Goal: Information Seeking & Learning: Learn about a topic

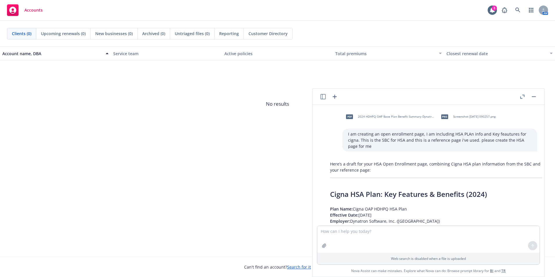
scroll to position [788, 0]
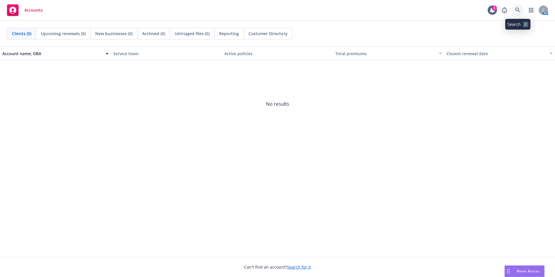
drag, startPoint x: 516, startPoint y: 9, endPoint x: 529, endPoint y: 20, distance: 16.5
click at [516, 9] on icon at bounding box center [518, 10] width 5 height 5
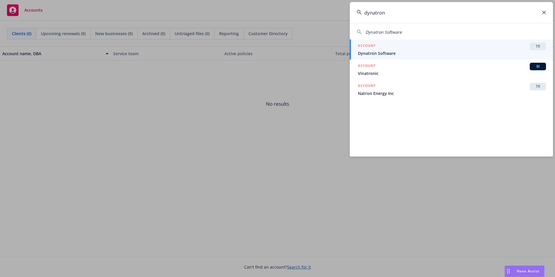
type input "dynatron"
click at [472, 47] on div "ACCOUNT TR" at bounding box center [452, 47] width 188 height 8
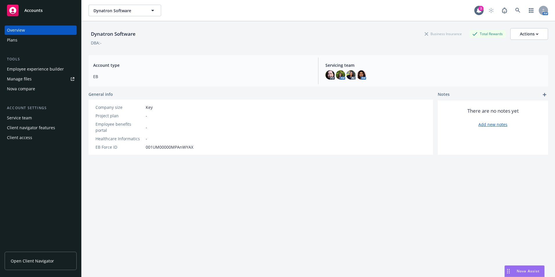
click at [22, 68] on div "Employee experience builder" at bounding box center [35, 68] width 57 height 9
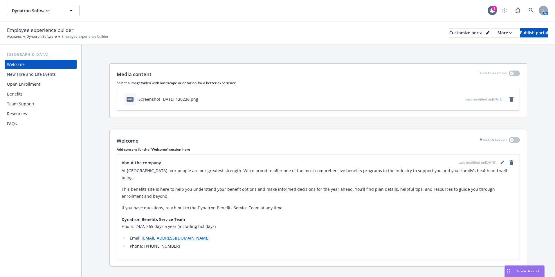
click at [32, 90] on div "Benefits" at bounding box center [40, 93] width 67 height 9
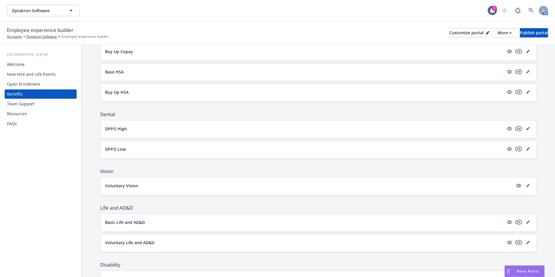
scroll to position [116, 0]
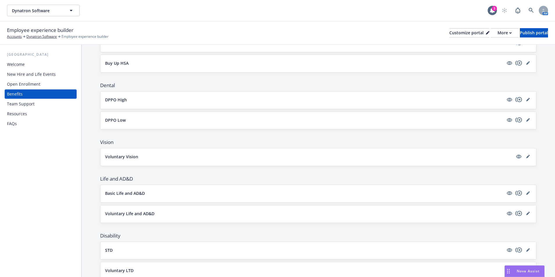
click at [128, 190] on p "Basic Life and AD&D" at bounding box center [125, 193] width 40 height 6
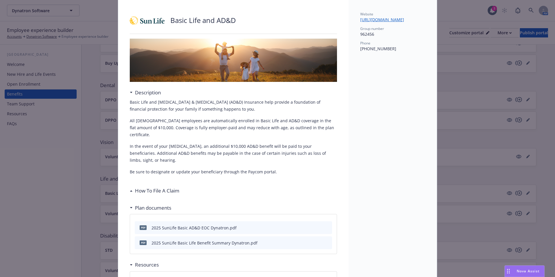
scroll to position [46, 0]
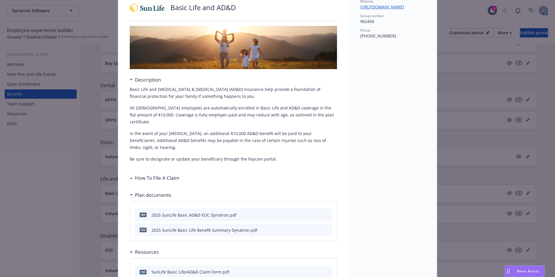
click at [325, 228] on icon "preview file" at bounding box center [326, 230] width 5 height 4
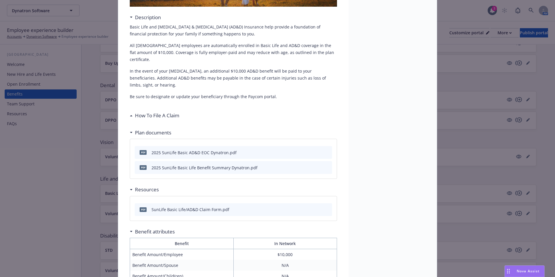
scroll to position [75, 0]
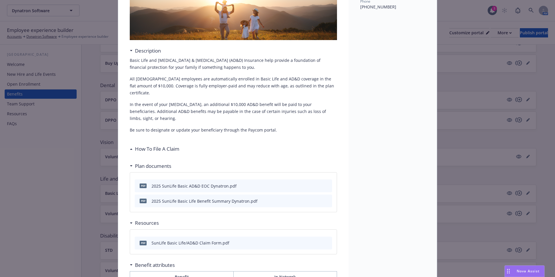
click at [130, 146] on div "How To File A Claim" at bounding box center [155, 149] width 50 height 8
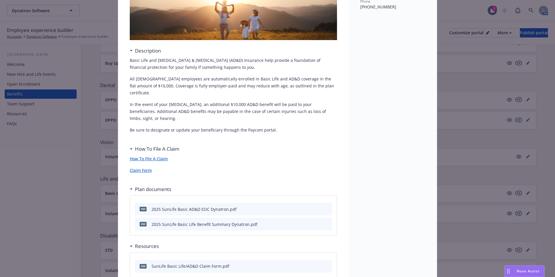
click at [133, 145] on div "How To File A Claim" at bounding box center [156, 149] width 47 height 8
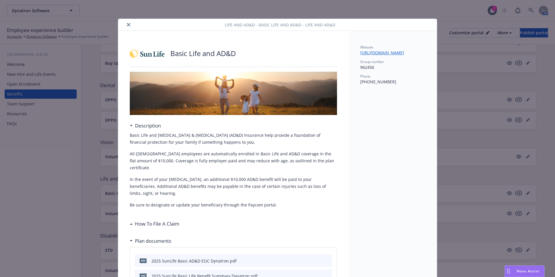
scroll to position [87, 0]
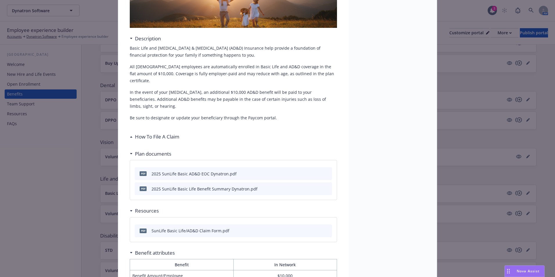
click at [325, 186] on button at bounding box center [327, 189] width 5 height 6
click at [325, 187] on icon "preview file" at bounding box center [326, 189] width 5 height 4
click at [324, 171] on icon "preview file" at bounding box center [326, 173] width 5 height 4
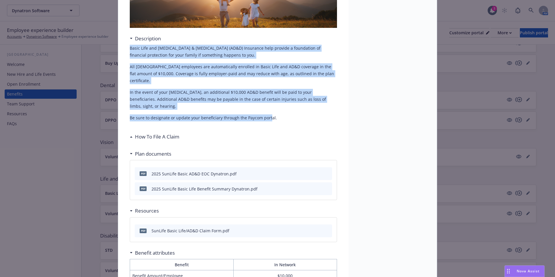
drag, startPoint x: 264, startPoint y: 110, endPoint x: 117, endPoint y: 51, distance: 159.0
click at [118, 51] on div "Basic Life and AD&D Description Basic Life and [MEDICAL_DATA] & [MEDICAL_DATA] …" at bounding box center [233, 171] width 231 height 455
drag, startPoint x: 117, startPoint y: 51, endPoint x: 138, endPoint y: 53, distance: 20.7
copy div "Basic Life and [MEDICAL_DATA] & [MEDICAL_DATA] (AD&D) Insurance help provide a …"
click at [275, 16] on img at bounding box center [233, 6] width 207 height 43
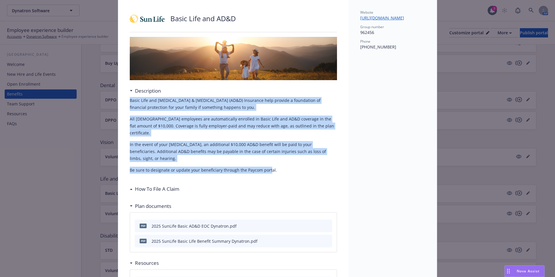
scroll to position [29, 0]
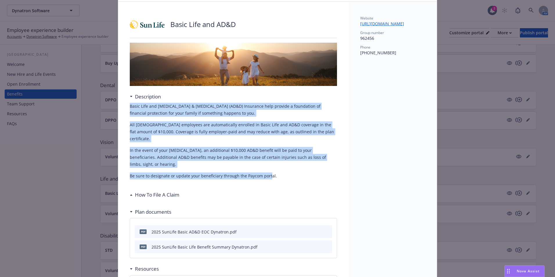
click at [162, 138] on div "Basic Life and [MEDICAL_DATA] & [MEDICAL_DATA] (AD&D) Insurance help provide a …" at bounding box center [233, 141] width 207 height 77
click at [175, 131] on p "All [DEMOGRAPHIC_DATA] employees are automatically enrolled in Basic Life and A…" at bounding box center [233, 131] width 207 height 21
drag, startPoint x: 271, startPoint y: 172, endPoint x: 127, endPoint y: 107, distance: 157.3
click at [127, 107] on div "Basic Life and AD&D Description Basic Life and [MEDICAL_DATA] & [MEDICAL_DATA] …" at bounding box center [233, 229] width 231 height 455
drag, startPoint x: 127, startPoint y: 107, endPoint x: 151, endPoint y: 110, distance: 23.7
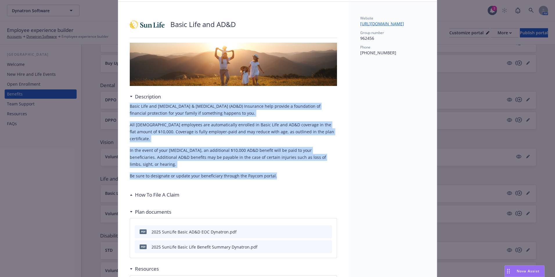
copy div "Basic Life and [MEDICAL_DATA] & [MEDICAL_DATA] (AD&D) Insurance help provide a …"
click at [366, 122] on div "Website [URL][DOMAIN_NAME] Group number 962456 Phone [PHONE_NUMBER]" at bounding box center [393, 229] width 88 height 455
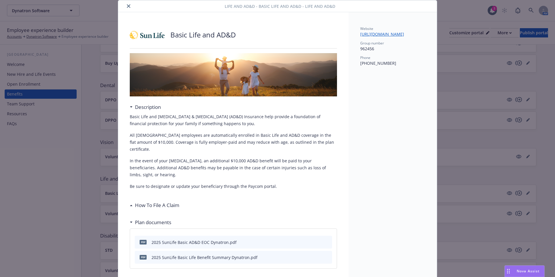
scroll to position [0, 0]
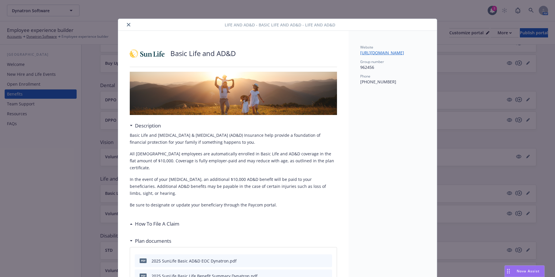
click at [125, 24] on button "close" at bounding box center [128, 24] width 7 height 7
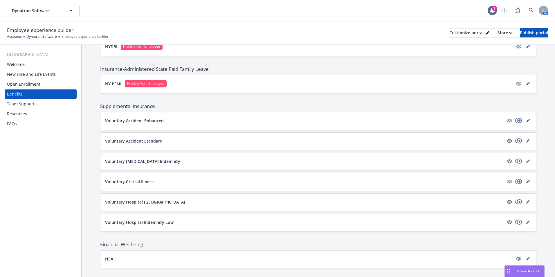
scroll to position [378, 0]
click at [139, 181] on p "Voluntary Critical Illness" at bounding box center [129, 181] width 49 height 6
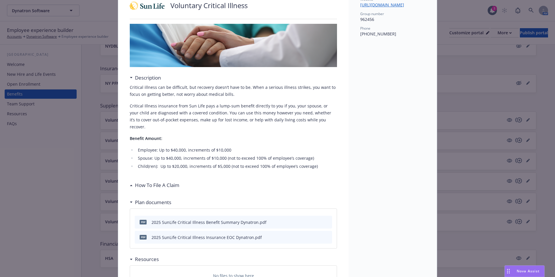
scroll to position [58, 0]
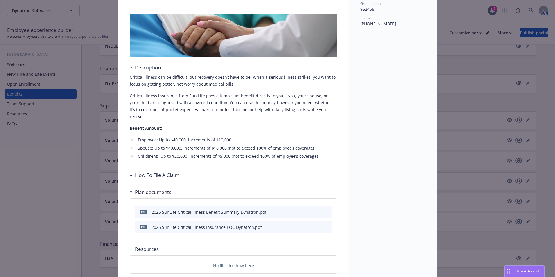
click at [325, 210] on icon "preview file" at bounding box center [326, 212] width 5 height 4
click at [310, 153] on li "Child(ren): Up to $20,000, increments of $5,000 (not to exceed 100% of employee…" at bounding box center [236, 156] width 201 height 7
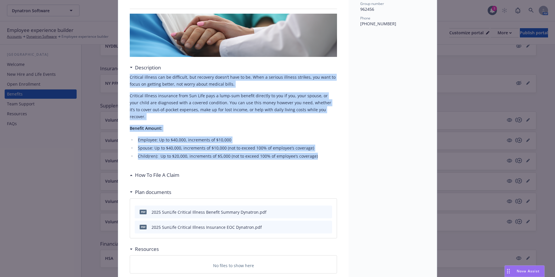
drag, startPoint x: 317, startPoint y: 151, endPoint x: 128, endPoint y: 75, distance: 204.4
click at [130, 75] on div "Critical illness can be difficult, but recovery doesn’t have to be. When a seri…" at bounding box center [233, 117] width 207 height 86
drag, startPoint x: 128, startPoint y: 75, endPoint x: 144, endPoint y: 81, distance: 17.5
copy div "Critical illness can be difficult, but recovery doesn’t have to be. When a seri…"
click at [187, 92] on div "Critical illness can be difficult, but recovery doesn’t have to be. When a seri…" at bounding box center [233, 117] width 207 height 86
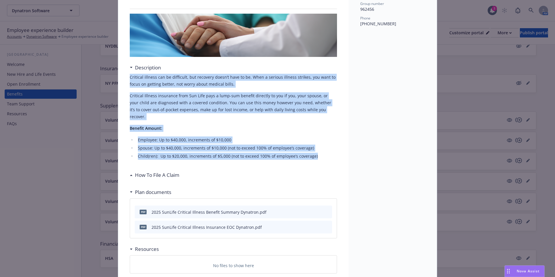
click at [168, 95] on p "Critical Illness insurance from Sun Life pays a lump-sum benefit directly to yo…" at bounding box center [233, 106] width 207 height 28
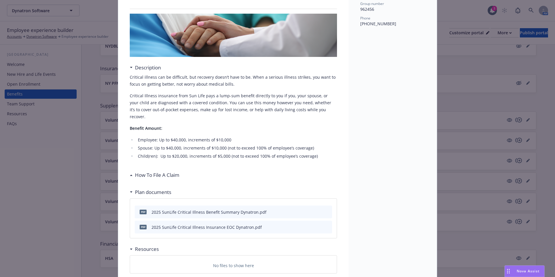
click at [225, 145] on li "Spouse: Up to $40,000, increments of $10,000 (not to exceed 100% of employee’s …" at bounding box center [236, 148] width 201 height 7
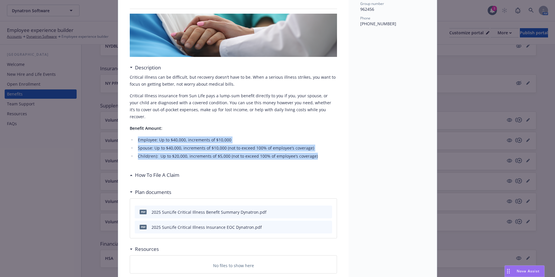
drag, startPoint x: 314, startPoint y: 150, endPoint x: 135, endPoint y: 135, distance: 180.2
click at [135, 137] on ul "Employee: Up to $40,000, increments of $10,000 Spouse: Up to $40,000, increment…" at bounding box center [233, 148] width 207 height 23
drag, startPoint x: 135, startPoint y: 135, endPoint x: 160, endPoint y: 139, distance: 26.3
copy ul "Employee: Up to $40,000, increments of $10,000 Spouse: Up to $40,000, increment…"
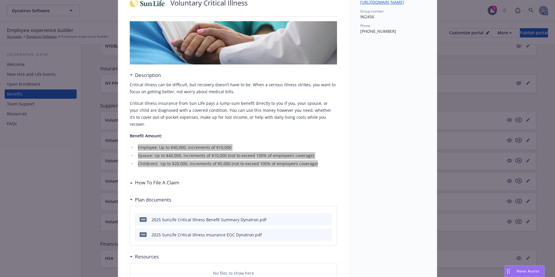
scroll to position [0, 0]
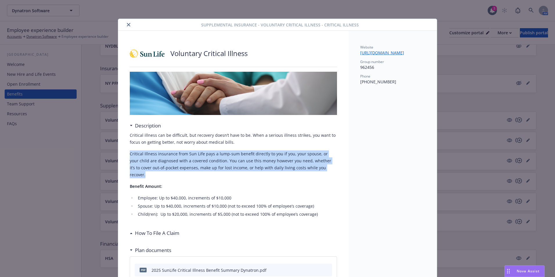
drag, startPoint x: 323, startPoint y: 167, endPoint x: 122, endPoint y: 151, distance: 201.4
click at [122, 151] on div "Voluntary Critical Illness Description Critical illness can be difficult, but r…" at bounding box center [233, 188] width 231 height 315
drag, startPoint x: 122, startPoint y: 151, endPoint x: 176, endPoint y: 157, distance: 54.4
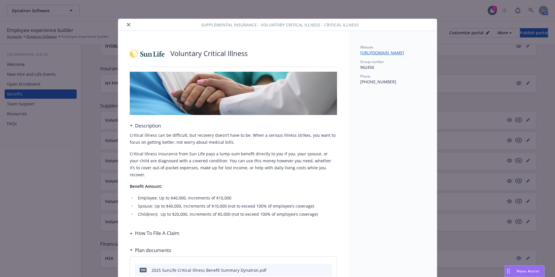
drag, startPoint x: 176, startPoint y: 157, endPoint x: 171, endPoint y: 142, distance: 16.5
click at [184, 145] on p "Critical illness can be difficult, but recovery doesn’t have to be. When a seri…" at bounding box center [233, 139] width 207 height 14
click at [132, 135] on p "Critical illness can be difficult, but recovery doesn’t have to be. When a seri…" at bounding box center [233, 139] width 207 height 14
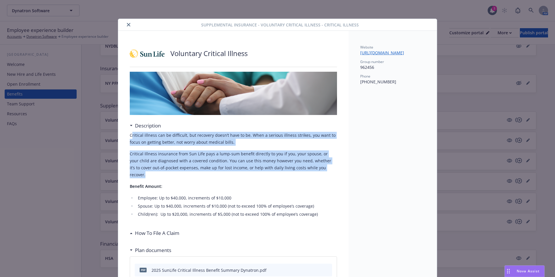
drag, startPoint x: 129, startPoint y: 136, endPoint x: 325, endPoint y: 166, distance: 198.5
click at [325, 166] on div "Critical illness can be difficult, but recovery doesn’t have to be. When a seri…" at bounding box center [233, 175] width 207 height 86
drag, startPoint x: 325, startPoint y: 166, endPoint x: 304, endPoint y: 164, distance: 21.6
copy div "ritical illness can be difficult, but recovery doesn’t have to be. When a serio…"
click at [127, 24] on icon "close" at bounding box center [128, 24] width 3 height 3
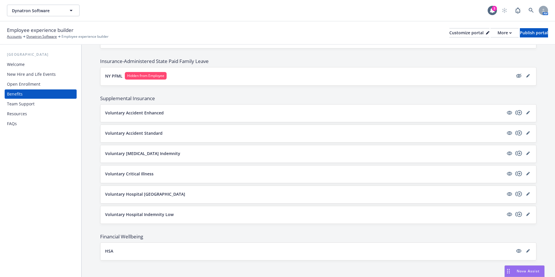
scroll to position [387, 0]
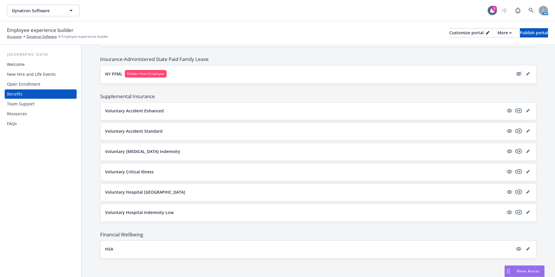
click at [135, 191] on p "Voluntary Hospital [GEOGRAPHIC_DATA]" at bounding box center [145, 192] width 80 height 6
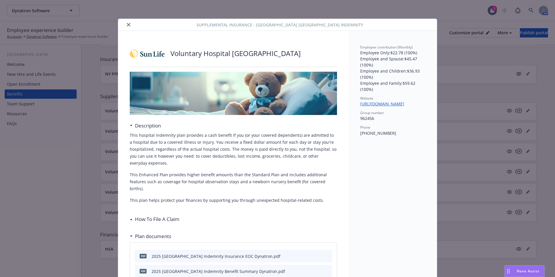
click at [127, 25] on icon "close" at bounding box center [128, 24] width 3 height 3
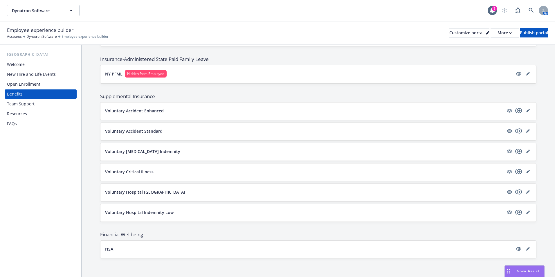
click at [148, 209] on div "Voluntary Hospital Indemnity Low" at bounding box center [319, 212] width 436 height 17
click at [160, 214] on p "Voluntary Hospital Indemnity Low" at bounding box center [139, 212] width 69 height 6
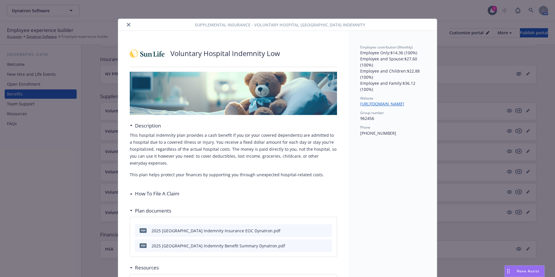
scroll to position [6, 0]
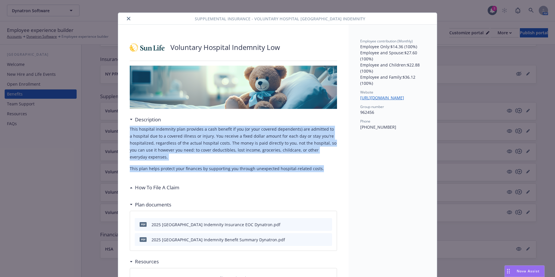
drag, startPoint x: 317, startPoint y: 168, endPoint x: 121, endPoint y: 129, distance: 200.5
click at [121, 129] on div "Voluntary Hospital Indemnity Low Description This hospital indemnity plan provi…" at bounding box center [233, 163] width 231 height 276
drag, startPoint x: 121, startPoint y: 129, endPoint x: 149, endPoint y: 132, distance: 27.7
copy div "This hospital indemnity plan provides a cash benefit if you (or your covered de…"
click at [127, 18] on icon "close" at bounding box center [128, 18] width 3 height 3
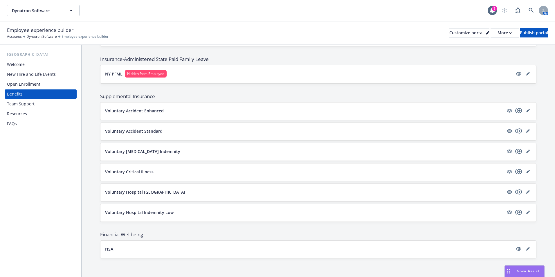
click at [152, 209] on p "Voluntary Hospital Indemnity Low" at bounding box center [139, 212] width 69 height 6
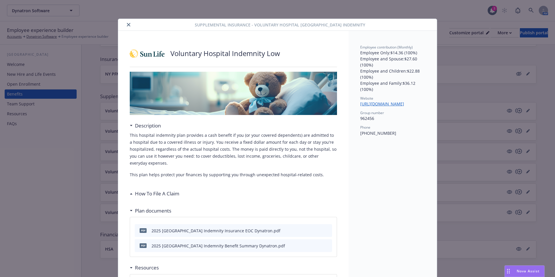
scroll to position [17, 0]
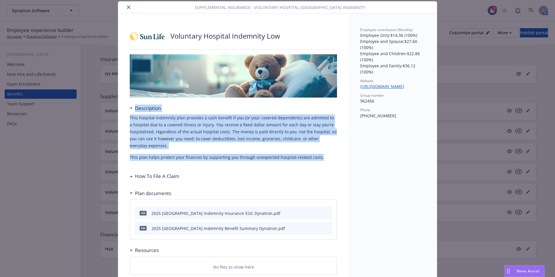
drag, startPoint x: 299, startPoint y: 158, endPoint x: 123, endPoint y: 114, distance: 181.1
click at [122, 114] on div "Voluntary Hospital Indemnity Low Description This hospital indemnity plan provi…" at bounding box center [233, 151] width 231 height 276
drag, startPoint x: 123, startPoint y: 114, endPoint x: 159, endPoint y: 129, distance: 39.1
click at [159, 129] on p "This hospital indemnity plan provides a cash benefit if you (or your covered de…" at bounding box center [233, 131] width 207 height 35
drag, startPoint x: 318, startPoint y: 157, endPoint x: 128, endPoint y: 117, distance: 194.6
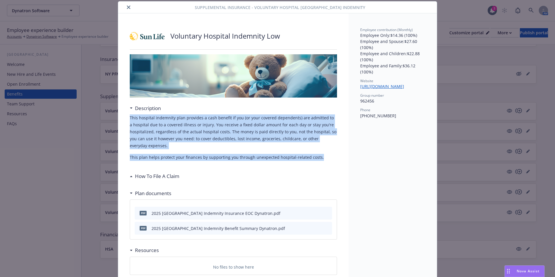
click at [130, 117] on div "This hospital indemnity plan provides a cash benefit if you (or your covered de…" at bounding box center [233, 137] width 207 height 46
drag, startPoint x: 128, startPoint y: 117, endPoint x: 139, endPoint y: 122, distance: 11.9
copy div "This hospital indemnity plan provides a cash benefit if you (or your covered de…"
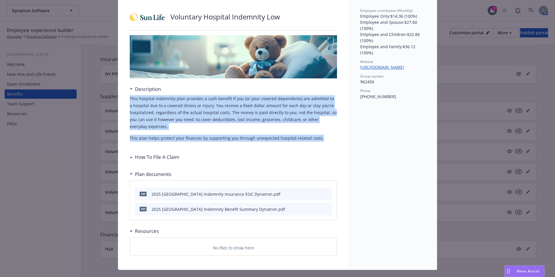
scroll to position [48, 0]
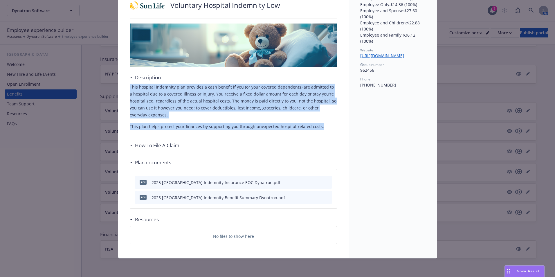
click at [324, 196] on icon "preview file" at bounding box center [326, 197] width 5 height 4
click at [171, 109] on p "This hospital indemnity plan provides a cash benefit if you (or your covered de…" at bounding box center [233, 101] width 207 height 35
click at [149, 105] on p "This hospital indemnity plan provides a cash benefit if you (or your covered de…" at bounding box center [233, 101] width 207 height 35
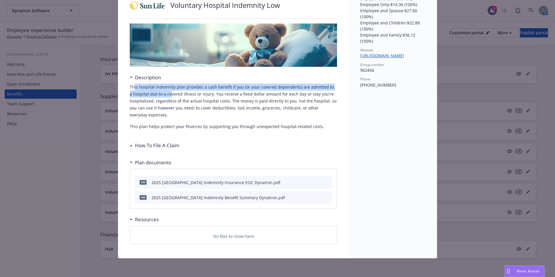
drag, startPoint x: 132, startPoint y: 87, endPoint x: 164, endPoint y: 92, distance: 32.3
click at [164, 92] on p "This hospital indemnity plan provides a cash benefit if you (or your covered de…" at bounding box center [233, 101] width 207 height 35
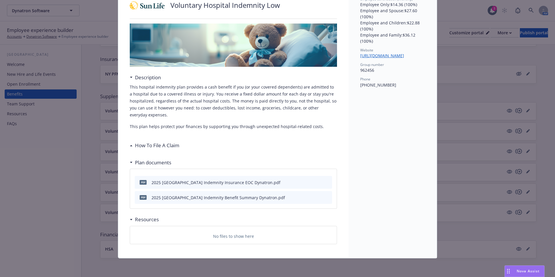
drag, startPoint x: 164, startPoint y: 92, endPoint x: 146, endPoint y: 99, distance: 19.0
click at [146, 99] on p "This hospital indemnity plan provides a cash benefit if you (or your covered de…" at bounding box center [233, 101] width 207 height 35
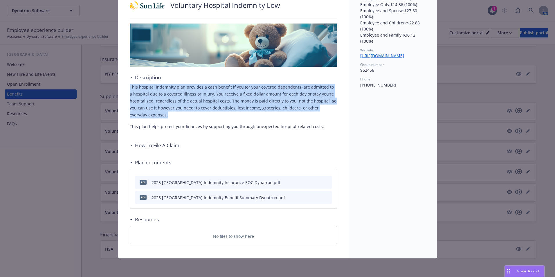
drag, startPoint x: 128, startPoint y: 84, endPoint x: 260, endPoint y: 118, distance: 136.1
click at [260, 118] on p "This hospital indemnity plan provides a cash benefit if you (or your covered de…" at bounding box center [233, 101] width 207 height 35
drag, startPoint x: 260, startPoint y: 118, endPoint x: 221, endPoint y: 109, distance: 40.8
copy p "This hospital indemnity plan provides a cash benefit if you (or your covered de…"
click at [166, 89] on p "This hospital indemnity plan provides a cash benefit if you (or your covered de…" at bounding box center [233, 101] width 207 height 35
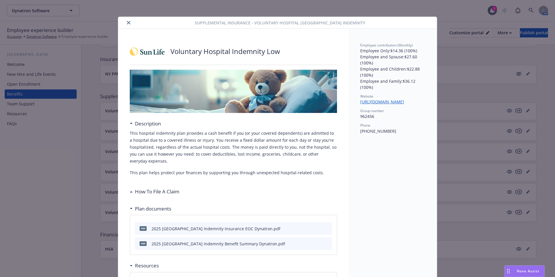
scroll to position [0, 0]
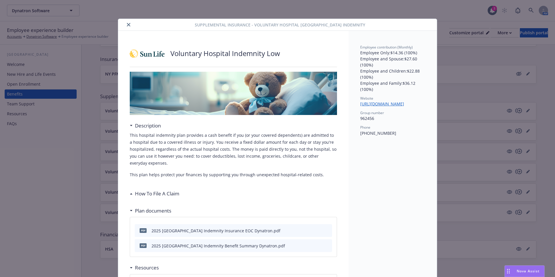
click at [128, 23] on button "close" at bounding box center [128, 24] width 7 height 7
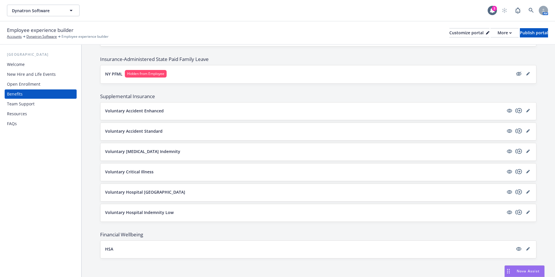
click at [139, 152] on p "Voluntary [MEDICAL_DATA] Indemnity" at bounding box center [142, 151] width 75 height 6
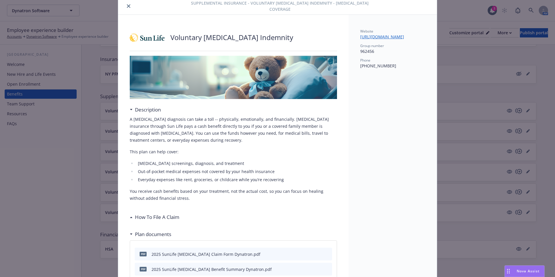
scroll to position [31, 0]
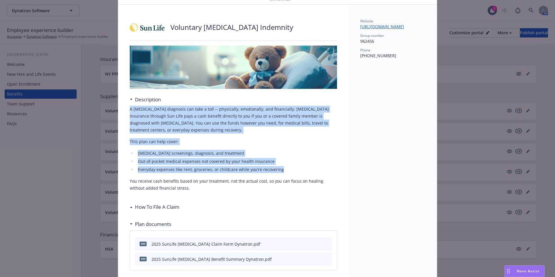
drag, startPoint x: 282, startPoint y: 164, endPoint x: 131, endPoint y: 104, distance: 162.9
click at [130, 106] on div "A [MEDICAL_DATA] diagnosis can take a toll -- physically, emotionally, and fina…" at bounding box center [233, 149] width 207 height 86
drag, startPoint x: 131, startPoint y: 104, endPoint x: 156, endPoint y: 108, distance: 25.7
drag, startPoint x: 156, startPoint y: 108, endPoint x: 149, endPoint y: 115, distance: 9.5
click at [145, 114] on p "A [MEDICAL_DATA] diagnosis can take a toll -- physically, emotionally, and fina…" at bounding box center [233, 120] width 207 height 28
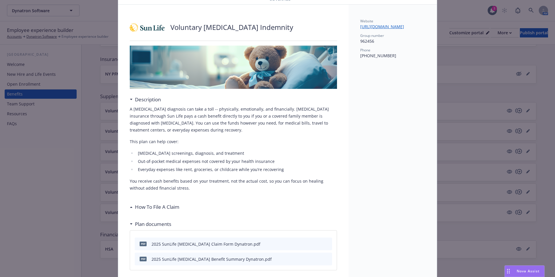
drag, startPoint x: 170, startPoint y: 180, endPoint x: 189, endPoint y: 182, distance: 18.9
click at [177, 182] on p "You receive cash benefits based on your treatment, not the actual cost, so you …" at bounding box center [233, 185] width 207 height 14
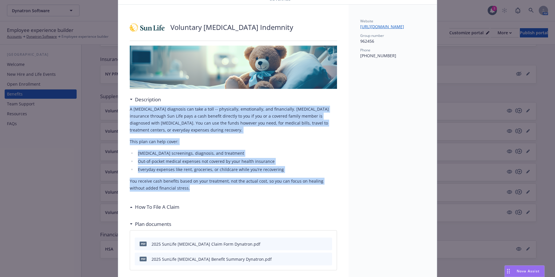
drag, startPoint x: 189, startPoint y: 183, endPoint x: 127, endPoint y: 105, distance: 99.3
click at [127, 105] on div "Voluntary [MEDICAL_DATA] Indemnity Description A [MEDICAL_DATA] diagnosis can t…" at bounding box center [233, 162] width 231 height 315
drag, startPoint x: 127, startPoint y: 105, endPoint x: 133, endPoint y: 107, distance: 6.3
copy div "A [MEDICAL_DATA] diagnosis can take a toll -- physically, emotionally, and fina…"
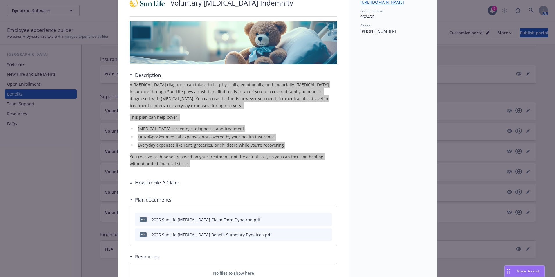
scroll to position [87, 0]
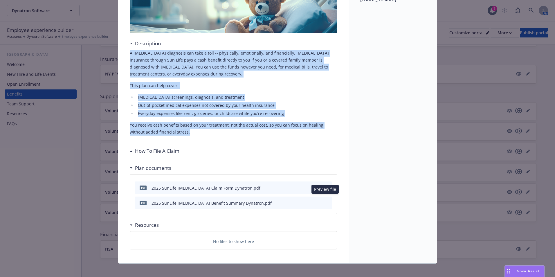
click at [327, 201] on icon "preview file" at bounding box center [326, 203] width 5 height 4
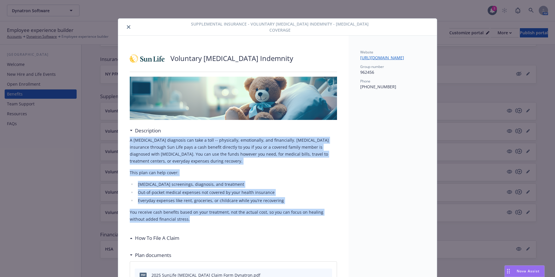
scroll to position [0, 0]
click at [126, 24] on button "close" at bounding box center [128, 27] width 7 height 7
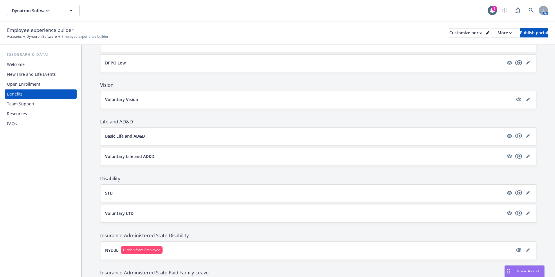
scroll to position [184, 0]
